Goal: Task Accomplishment & Management: Use online tool/utility

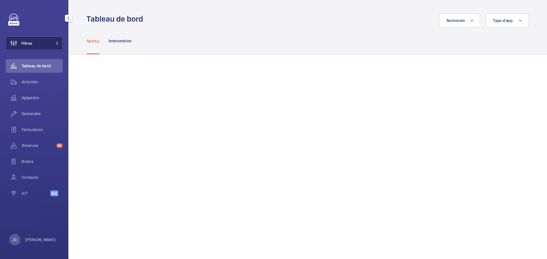
click at [43, 46] on button "Filtres" at bounding box center [34, 43] width 57 height 14
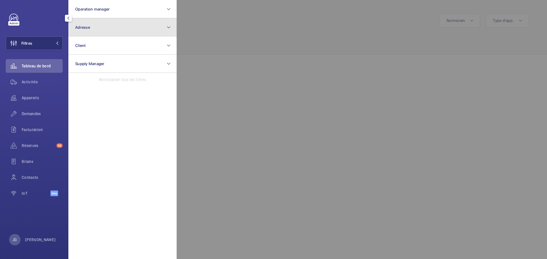
click at [108, 30] on button "Adresse" at bounding box center [122, 27] width 108 height 18
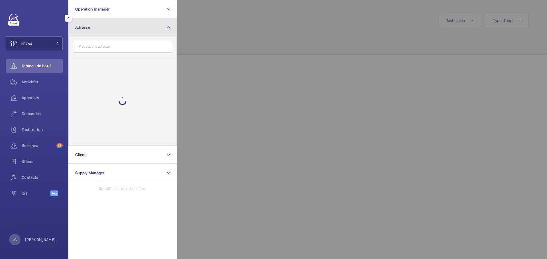
click at [108, 30] on button "Adresse" at bounding box center [122, 27] width 108 height 18
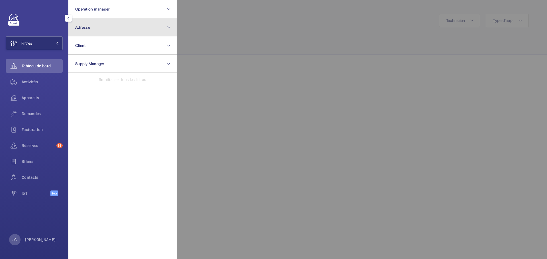
click at [108, 30] on button "Adresse" at bounding box center [122, 27] width 108 height 18
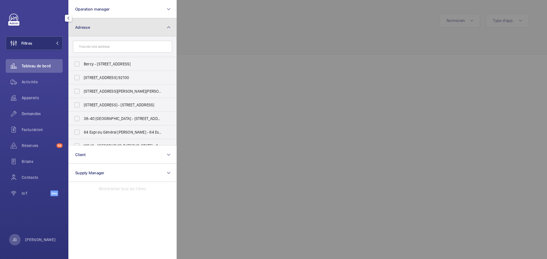
click at [108, 30] on button "Adresse" at bounding box center [122, 27] width 108 height 18
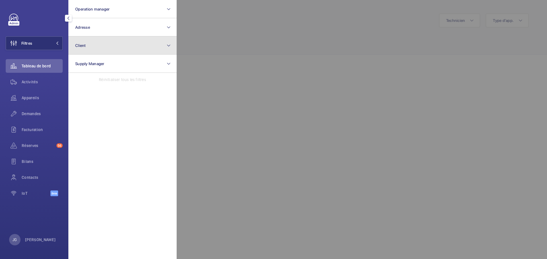
click at [112, 40] on button "Client" at bounding box center [122, 45] width 108 height 18
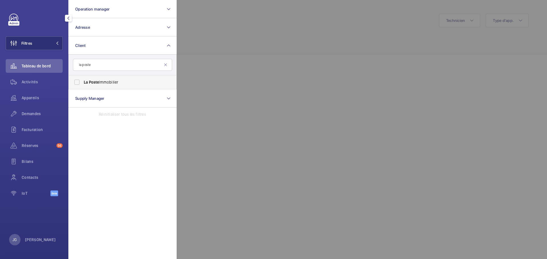
type input "la poste"
click at [105, 83] on span "La Poste Immobilier" at bounding box center [123, 82] width 78 height 6
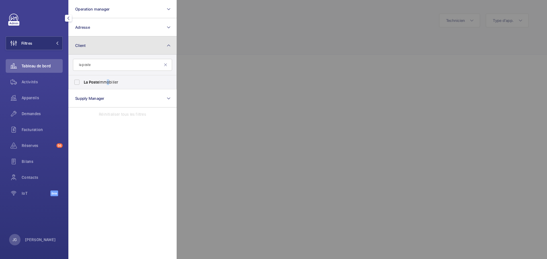
click at [166, 46] on button "Client" at bounding box center [122, 45] width 108 height 18
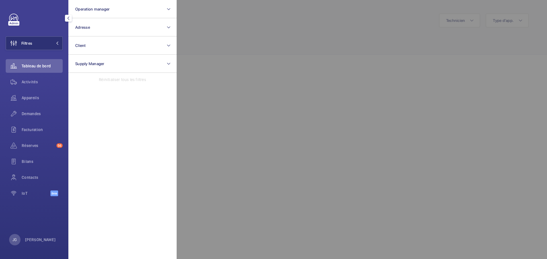
click at [69, 18] on mat-icon "button" at bounding box center [68, 18] width 7 height 5
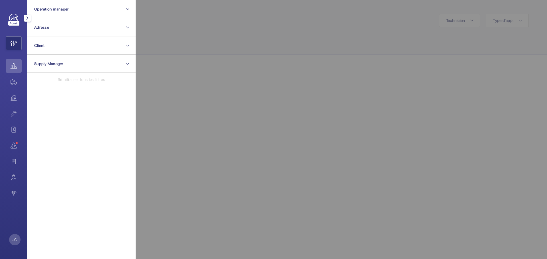
click at [29, 17] on mat-icon "button" at bounding box center [27, 18] width 7 height 5
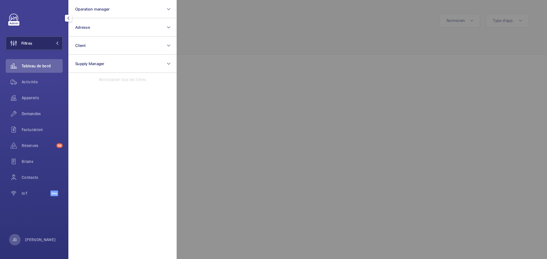
click at [52, 41] on button "Filtres" at bounding box center [34, 43] width 57 height 14
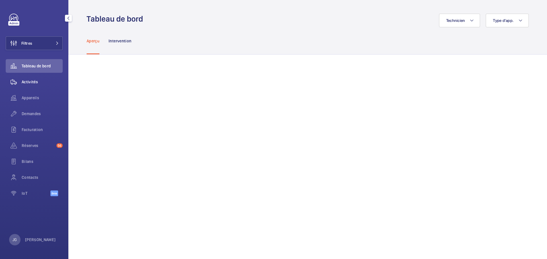
click at [44, 83] on span "Activités" at bounding box center [42, 82] width 41 height 6
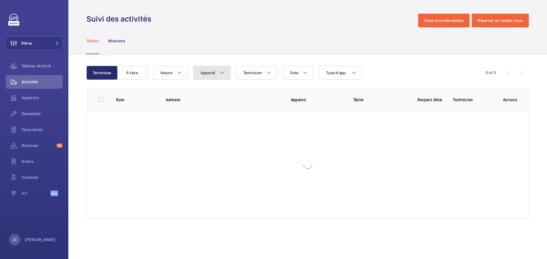
click at [213, 74] on span "Appareil" at bounding box center [207, 73] width 15 height 5
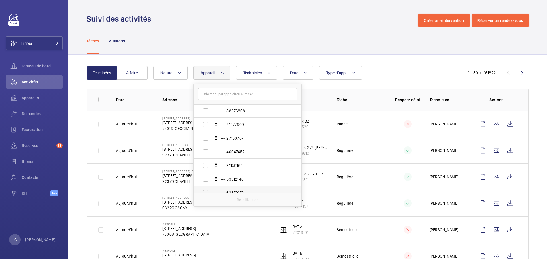
scroll to position [504, 0]
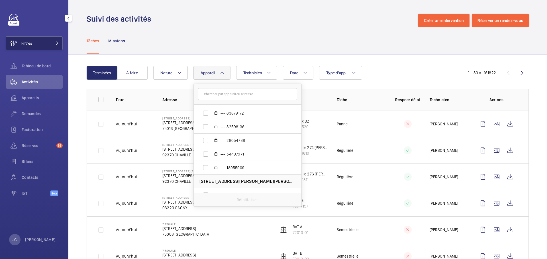
click at [40, 43] on button "Filtres" at bounding box center [34, 43] width 57 height 14
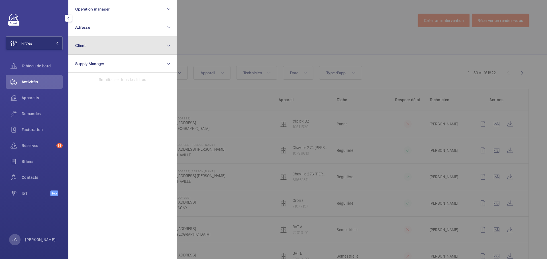
click at [112, 45] on button "Client" at bounding box center [122, 45] width 108 height 18
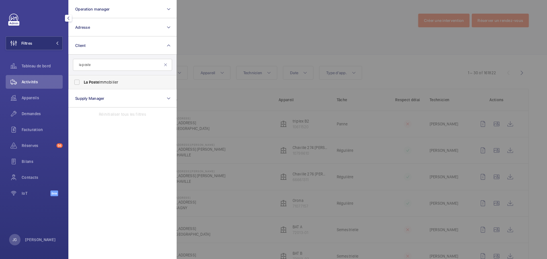
type input "la poste"
click at [100, 85] on label "La Poste Immobilier" at bounding box center [118, 82] width 99 height 14
click at [83, 85] on input "La Poste Immobilier" at bounding box center [76, 82] width 11 height 11
checkbox input "true"
click at [211, 29] on div at bounding box center [449, 129] width 547 height 259
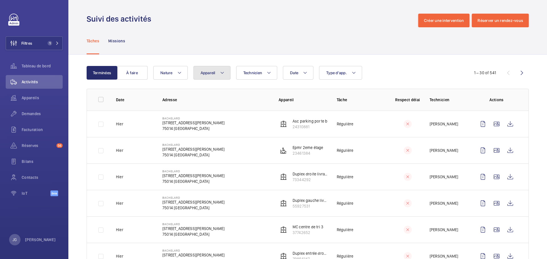
click at [213, 75] on button "Appareil" at bounding box center [211, 73] width 37 height 14
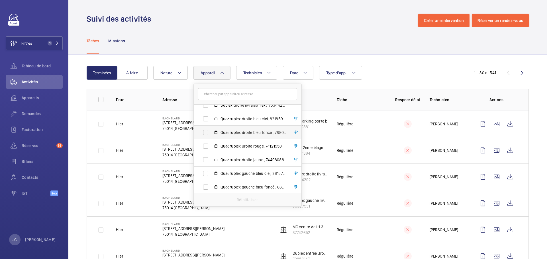
scroll to position [198, 0]
click at [196, 133] on label "Quadruplex droite bleu ciel, 82185941" at bounding box center [243, 133] width 98 height 14
click at [200, 133] on input "Quadruplex droite bleu ciel, 82185941" at bounding box center [205, 132] width 11 height 11
checkbox input "true"
click at [202, 144] on label "Quadruplex droite bleu foncé , 76806699" at bounding box center [243, 146] width 98 height 14
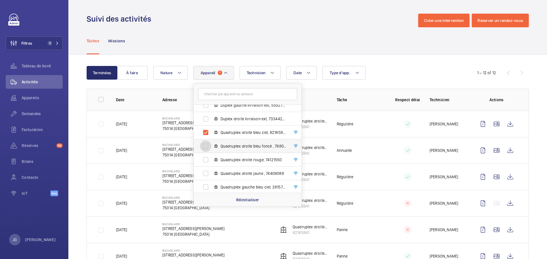
click at [202, 144] on input "Quadruplex droite bleu foncé , 76806699" at bounding box center [205, 146] width 11 height 11
checkbox input "true"
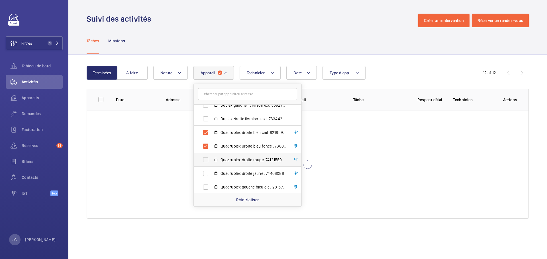
click at [205, 160] on label "Quadruplex droite rouge, 74121550" at bounding box center [243, 160] width 98 height 14
click at [205, 160] on input "Quadruplex droite rouge, 74121550" at bounding box center [205, 159] width 11 height 11
checkbox input "true"
click at [204, 175] on label "Quadruplex droite jaune , 74408088" at bounding box center [243, 174] width 98 height 14
click at [204, 175] on input "Quadruplex droite jaune , 74408088" at bounding box center [205, 173] width 11 height 11
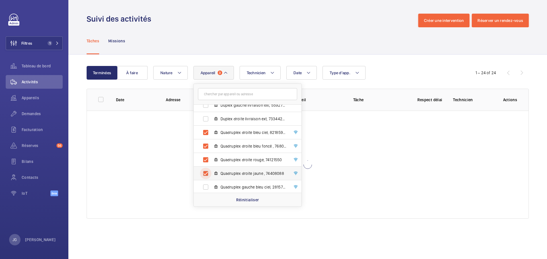
checkbox input "true"
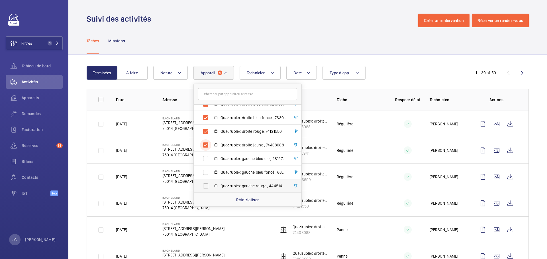
scroll to position [254, 0]
click at [205, 130] on label "Quadruplex gauche bleu ciel, 28157912" at bounding box center [243, 131] width 98 height 14
click at [205, 130] on input "Quadruplex gauche bleu ciel, 28157912" at bounding box center [205, 130] width 11 height 11
checkbox input "true"
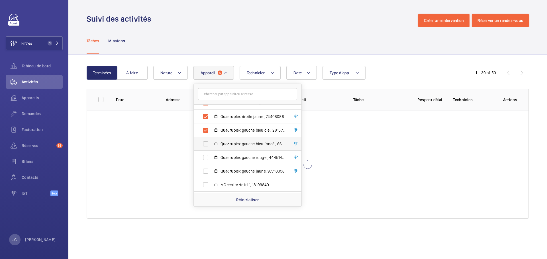
click at [207, 145] on label "Quadruplex gauche bleu foncé , 66853601" at bounding box center [243, 144] width 98 height 14
click at [207, 145] on input "Quadruplex gauche bleu foncé , 66853601" at bounding box center [205, 143] width 11 height 11
checkbox input "true"
click at [206, 157] on label "Quadruplex gauche rouge , 44451466" at bounding box center [243, 158] width 98 height 14
click at [206, 157] on input "Quadruplex gauche rouge , 44451466" at bounding box center [205, 157] width 11 height 11
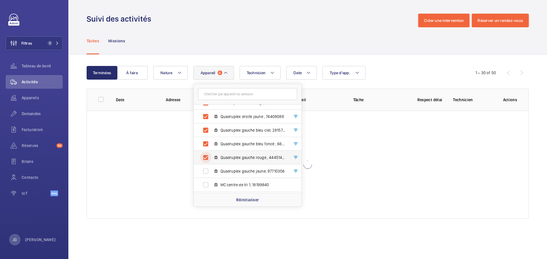
checkbox input "true"
click at [205, 170] on label "Quadruplex gauche jaune, 97710356" at bounding box center [243, 172] width 98 height 14
click at [205, 170] on input "Quadruplex gauche jaune, 97710356" at bounding box center [205, 171] width 11 height 11
checkbox input "true"
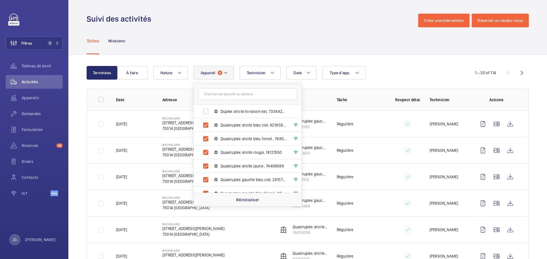
scroll to position [198, 0]
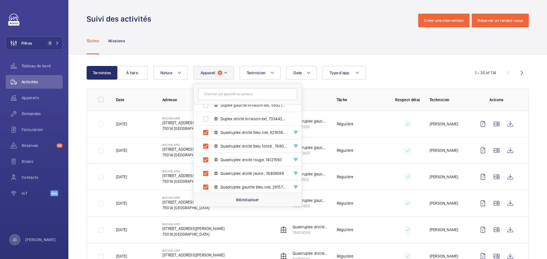
click at [394, 69] on div "Date Technicien Appareil 8 Passy - [STREET_ADDRESS] Ascenseur nº3 (Rouge), 108 …" at bounding box center [306, 73] width 307 height 14
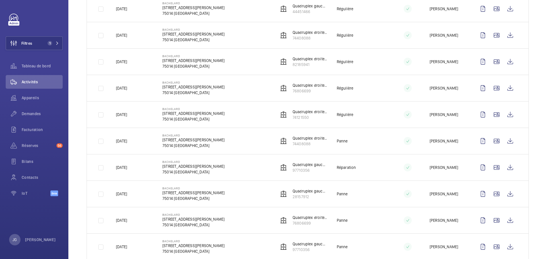
scroll to position [199, 0]
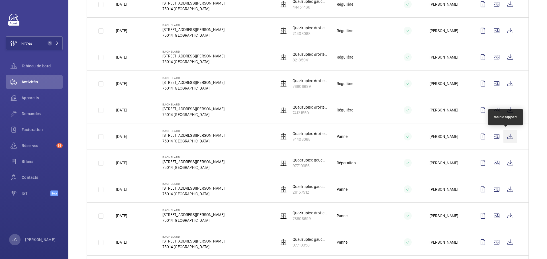
click at [506, 137] on wm-front-icon-button at bounding box center [510, 137] width 14 height 14
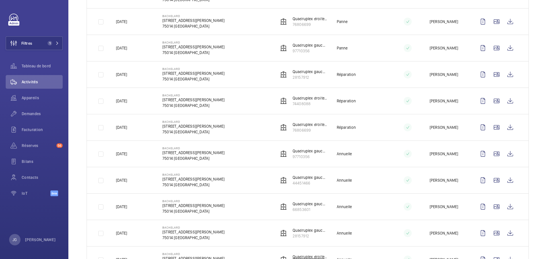
scroll to position [512, 0]
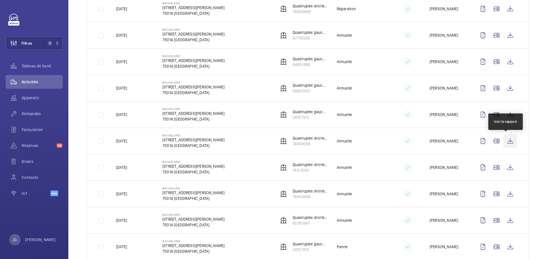
click at [506, 140] on wm-front-icon-button at bounding box center [510, 141] width 14 height 14
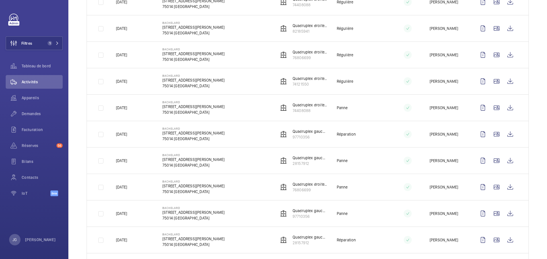
scroll to position [228, 0]
click at [508, 83] on wm-front-icon-button at bounding box center [510, 82] width 14 height 14
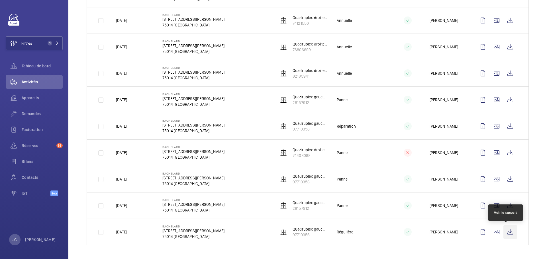
click at [505, 231] on wm-front-icon-button at bounding box center [510, 232] width 14 height 14
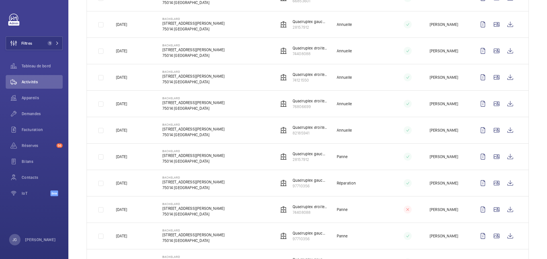
scroll to position [574, 0]
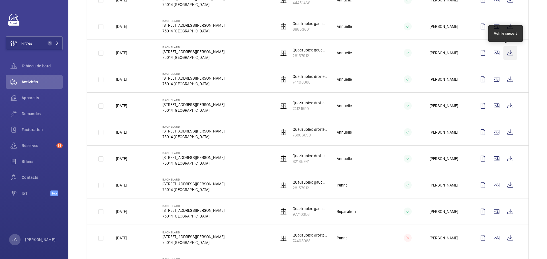
click at [505, 54] on wm-front-icon-button at bounding box center [510, 53] width 14 height 14
click at [506, 53] on wm-front-icon-button at bounding box center [510, 53] width 14 height 14
